Goal: Task Accomplishment & Management: Use online tool/utility

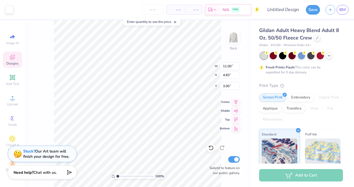
type input "10.81"
type input "4.61"
type input "3.09"
type input "3.00"
type input "11.11"
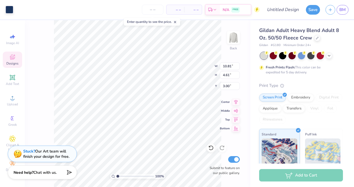
type input "4.83"
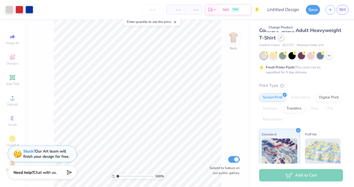
click at [280, 37] on icon at bounding box center [281, 37] width 2 height 2
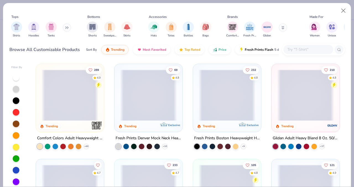
click at [291, 51] on input "text" at bounding box center [308, 49] width 43 height 6
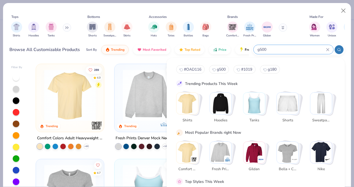
type input "g500"
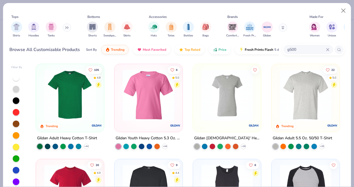
click at [41, 110] on img at bounding box center [13, 95] width 57 height 51
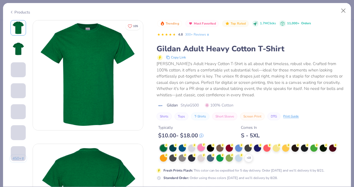
click at [201, 145] on div at bounding box center [200, 147] width 7 height 7
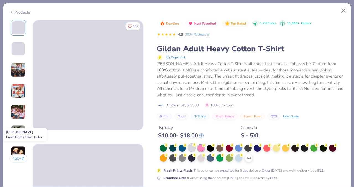
click at [193, 150] on div at bounding box center [191, 147] width 7 height 7
click at [203, 159] on div at bounding box center [200, 157] width 7 height 7
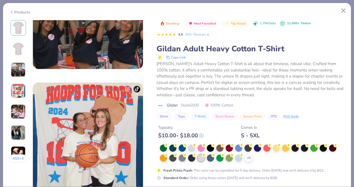
scroll to position [402, 0]
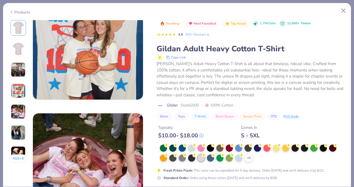
click at [223, 181] on div "Trending Most Favorited Top Rated 1.7M Clicks 11,000+ Orders 4.8 300+ Reviews G…" at bounding box center [250, 143] width 188 height 246
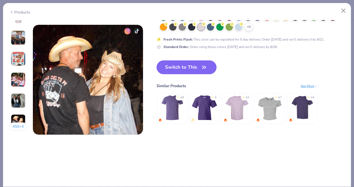
scroll to position [732, 0]
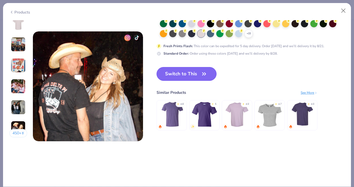
click at [182, 76] on button "Switch to This" at bounding box center [186, 74] width 60 height 14
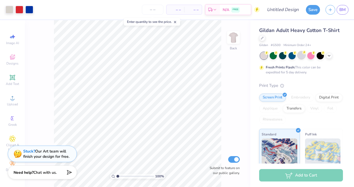
click at [301, 58] on div at bounding box center [301, 55] width 7 height 7
click at [327, 55] on icon at bounding box center [329, 55] width 4 height 4
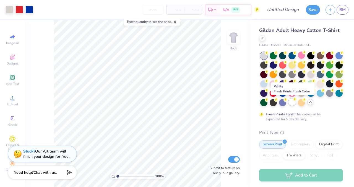
click at [294, 102] on div at bounding box center [291, 102] width 7 height 7
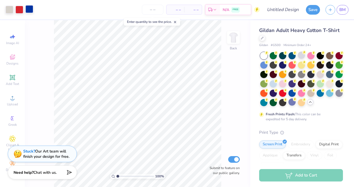
click at [33, 8] on div at bounding box center [29, 9] width 8 height 8
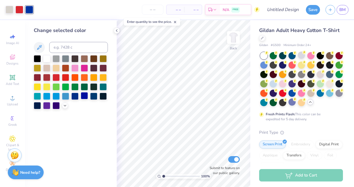
click at [82, 97] on div at bounding box center [84, 95] width 7 height 7
click at [75, 96] on div at bounding box center [74, 95] width 7 height 7
click at [20, 12] on div at bounding box center [19, 9] width 8 height 8
click at [58, 68] on div at bounding box center [55, 67] width 7 height 7
click at [10, 11] on div at bounding box center [10, 9] width 8 height 8
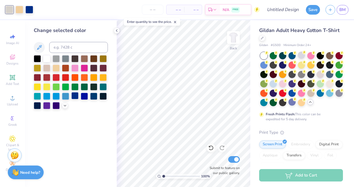
click at [76, 96] on div at bounding box center [74, 95] width 7 height 7
click at [211, 149] on icon at bounding box center [211, 148] width 6 height 6
click at [94, 95] on div at bounding box center [93, 95] width 7 height 7
click at [84, 96] on div at bounding box center [84, 95] width 7 height 7
click at [77, 96] on div at bounding box center [74, 95] width 7 height 7
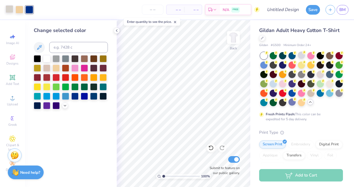
click at [7, 10] on div at bounding box center [10, 9] width 8 height 8
click at [94, 97] on div at bounding box center [93, 95] width 7 height 7
click at [48, 60] on div at bounding box center [46, 58] width 7 height 7
click at [20, 8] on div at bounding box center [19, 9] width 8 height 8
click at [45, 66] on div at bounding box center [46, 67] width 7 height 7
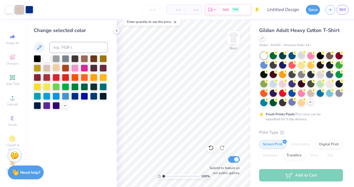
click at [56, 69] on div at bounding box center [55, 67] width 7 height 7
click at [64, 105] on icon at bounding box center [65, 105] width 4 height 4
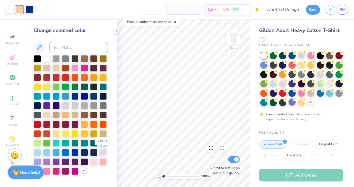
click at [101, 151] on div at bounding box center [102, 152] width 7 height 7
click at [101, 159] on div at bounding box center [102, 161] width 7 height 7
click at [66, 114] on div at bounding box center [65, 114] width 7 height 7
click at [75, 114] on div at bounding box center [74, 114] width 7 height 7
click at [55, 112] on div at bounding box center [55, 114] width 7 height 7
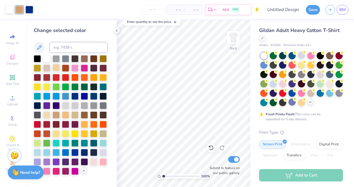
click at [57, 69] on div at bounding box center [55, 67] width 7 height 7
click at [48, 115] on div at bounding box center [46, 114] width 7 height 7
click at [71, 115] on div at bounding box center [74, 114] width 7 height 7
click at [84, 114] on div at bounding box center [84, 114] width 7 height 7
click at [93, 115] on div at bounding box center [93, 114] width 7 height 7
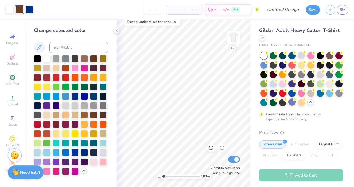
click at [104, 135] on div at bounding box center [102, 133] width 7 height 7
click at [70, 115] on div at bounding box center [71, 115] width 74 height 120
click at [73, 115] on div at bounding box center [74, 114] width 7 height 7
click at [72, 114] on div at bounding box center [74, 114] width 7 height 7
click at [65, 114] on div at bounding box center [65, 114] width 7 height 7
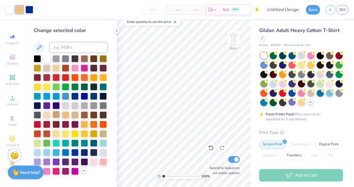
click at [56, 113] on div at bounding box center [55, 114] width 7 height 7
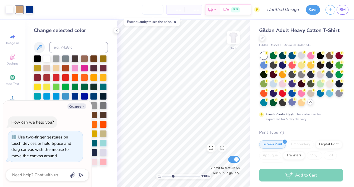
drag, startPoint x: 163, startPoint y: 176, endPoint x: 172, endPoint y: 174, distance: 9.2
type input "3.45"
click at [172, 174] on input "range" at bounding box center [180, 176] width 37 height 5
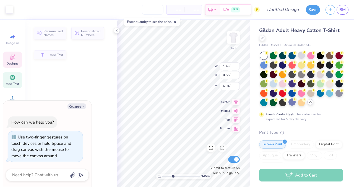
type textarea "x"
type input "1.43"
type input "0.55"
type input "6.94"
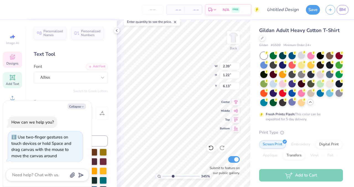
scroll to position [0, 0]
type textarea "x"
type input "4.86"
type input "3.72"
type input "4.60"
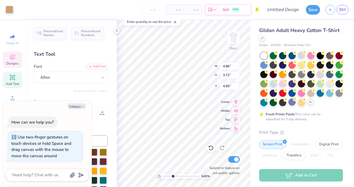
type textarea "x"
type input "2.39"
type input "1.22"
type input "6.13"
type textarea "x"
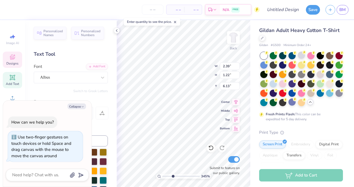
type textarea "CHI PS"
type textarea "x"
type textarea "CHI P"
type textarea "x"
type textarea "CHI"
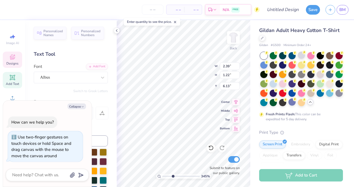
scroll to position [0, 0]
type textarea "x"
type textarea "CHI"
type textarea "x"
type textarea "CH"
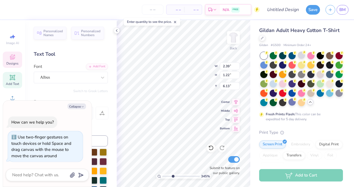
type textarea "x"
type textarea "C"
type textarea "x"
type textarea "T"
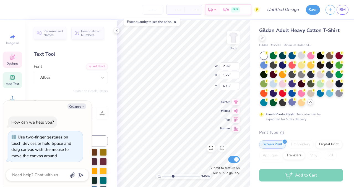
type textarea "x"
type textarea "Th"
type textarea "x"
type textarea "The"
type textarea "x"
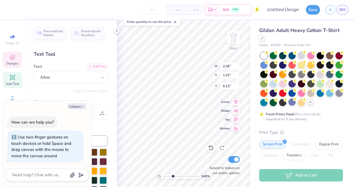
type textarea "Thet"
type textarea "x"
type textarea "Theta"
type textarea "x"
type textarea "Theta"
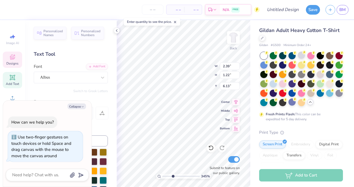
type textarea "x"
type textarea "Theta P"
type textarea "x"
type textarea "Theta Ph"
type textarea "x"
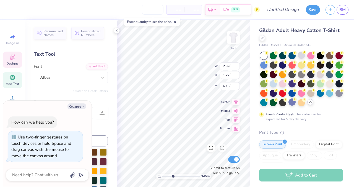
type textarea "Theta Phu"
type textarea "x"
type input "5.00"
type input "4.77"
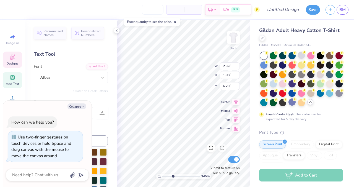
type input "3.55"
type textarea "x"
type input "3.56"
type textarea "x"
type textarea "Theta Ph"
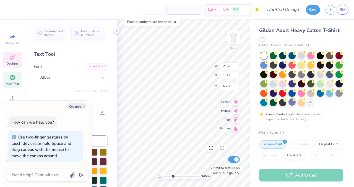
type textarea "x"
type textarea "Theta Phi"
type textarea "x"
type input "6.35"
type textarea "x"
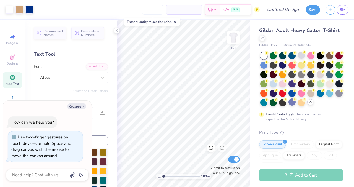
drag, startPoint x: 173, startPoint y: 176, endPoint x: 154, endPoint y: 174, distance: 18.6
type input "1"
click at [162, 174] on input "range" at bounding box center [180, 176] width 37 height 5
click at [290, 9] on input "Design Title" at bounding box center [289, 9] width 27 height 11
type input "t"
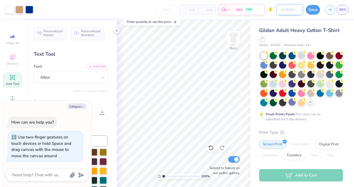
type textarea "x"
type input "tp"
type textarea "x"
type input "tpa"
type textarea "x"
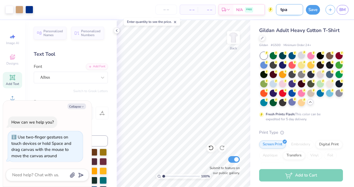
type input "tpab"
type textarea "x"
type input "tpabu"
type textarea "x"
type input "tpab"
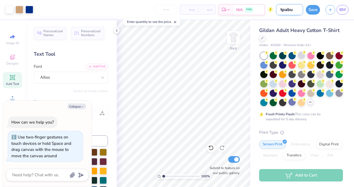
type textarea "x"
type input "tpabl"
type textarea "x"
type input "tpablu"
type textarea "x"
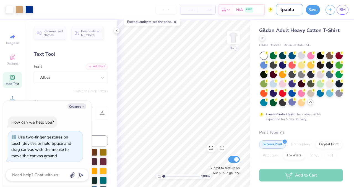
type input "tpablub"
type textarea "x"
type input "tpablube"
type textarea "x"
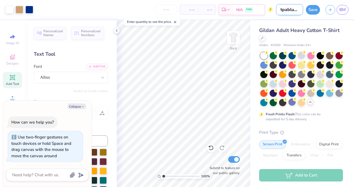
type input "tpabluber"
type textarea "x"
type input "tpabluberr"
type textarea "x"
type input "tpabluberri"
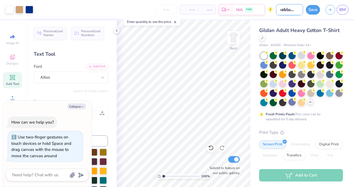
type textarea "x"
type input "tpabluberr"
type textarea "x"
type input "tpabluberry"
type textarea "x"
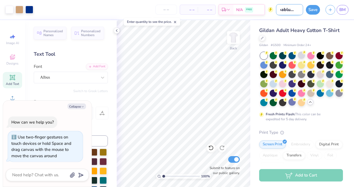
scroll to position [0, 6]
type input "tpabluberry"
click at [316, 9] on button "Save" at bounding box center [313, 9] width 14 height 10
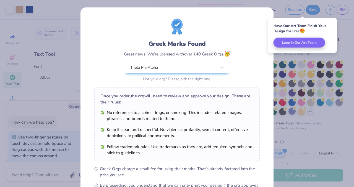
scroll to position [71, 0]
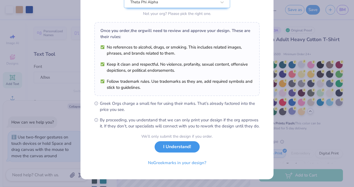
click at [186, 150] on button "I Understand!" at bounding box center [176, 146] width 45 height 11
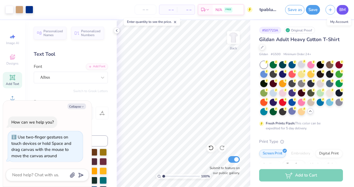
click at [343, 10] on span "BM" at bounding box center [342, 10] width 6 height 6
type textarea "x"
